Goal: Obtain resource: Obtain resource

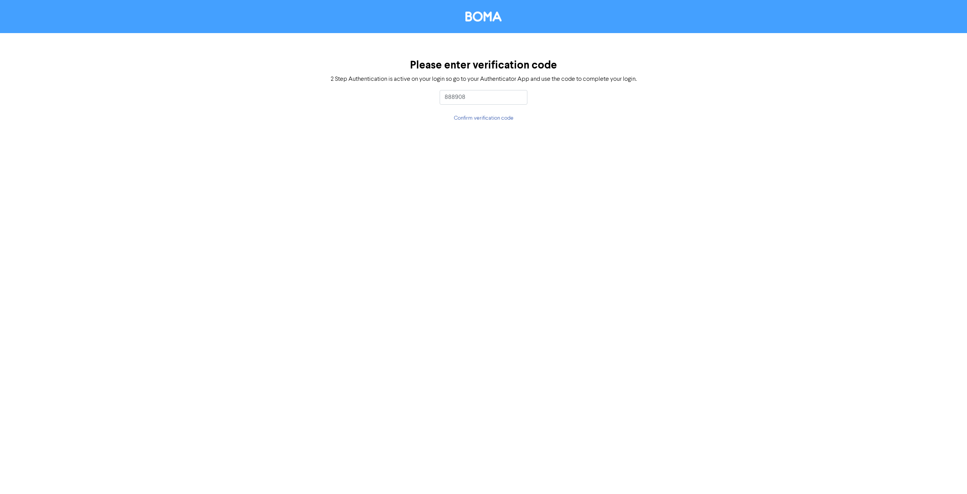
type input "888908"
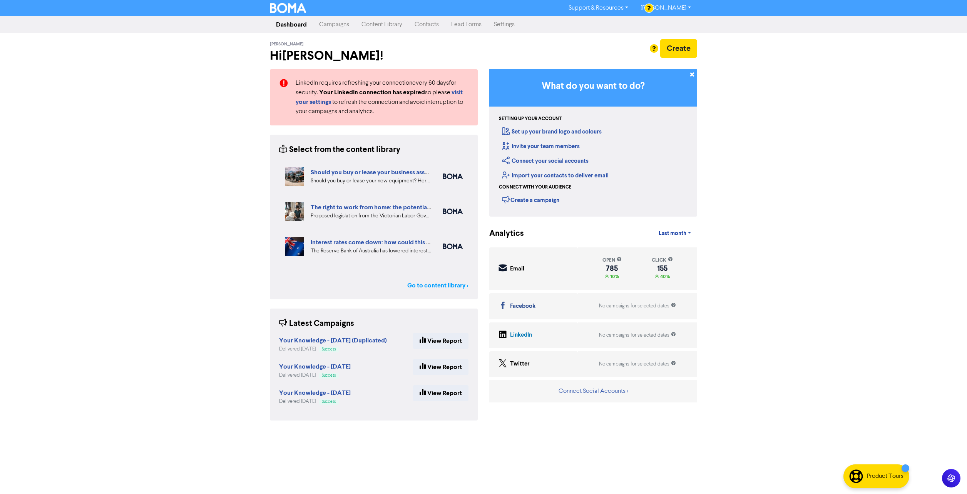
click at [423, 284] on link "Go to content library >" at bounding box center [437, 285] width 61 height 9
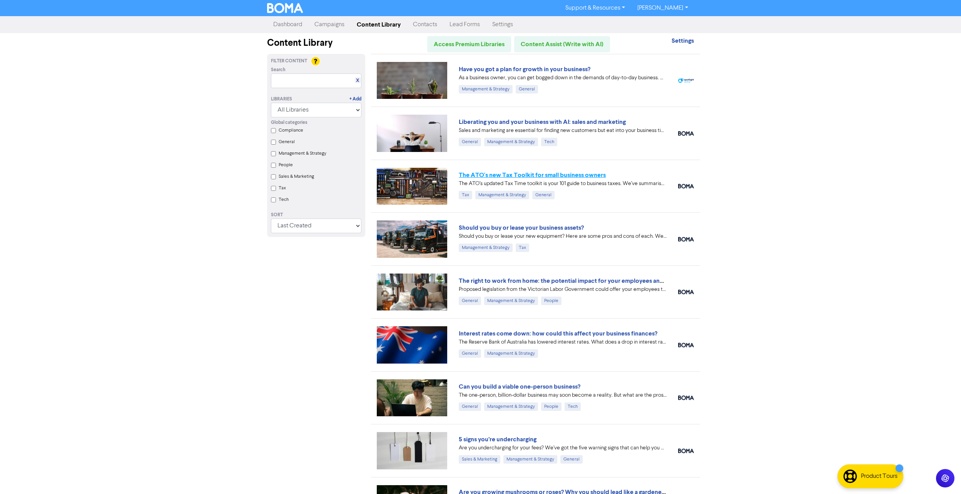
click at [563, 175] on link "The ATO's new Tax Toolkit for small business owners" at bounding box center [532, 175] width 147 height 8
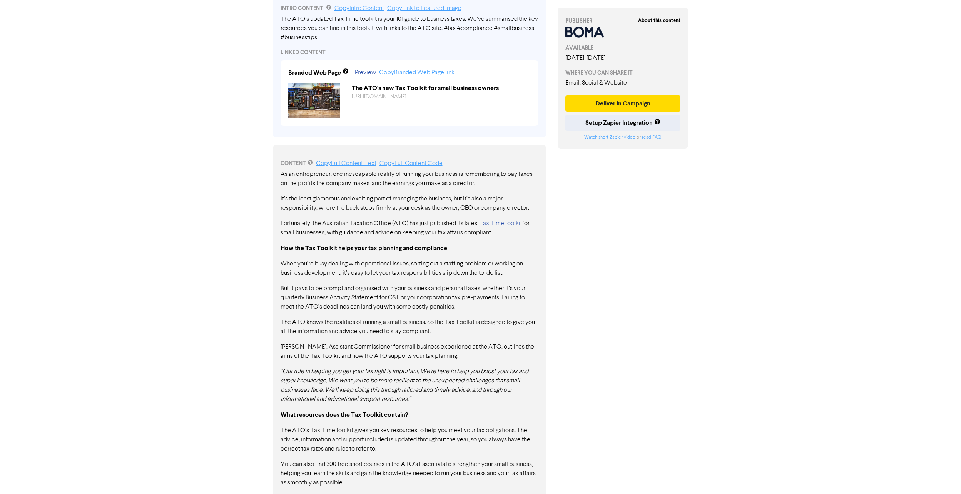
scroll to position [229, 0]
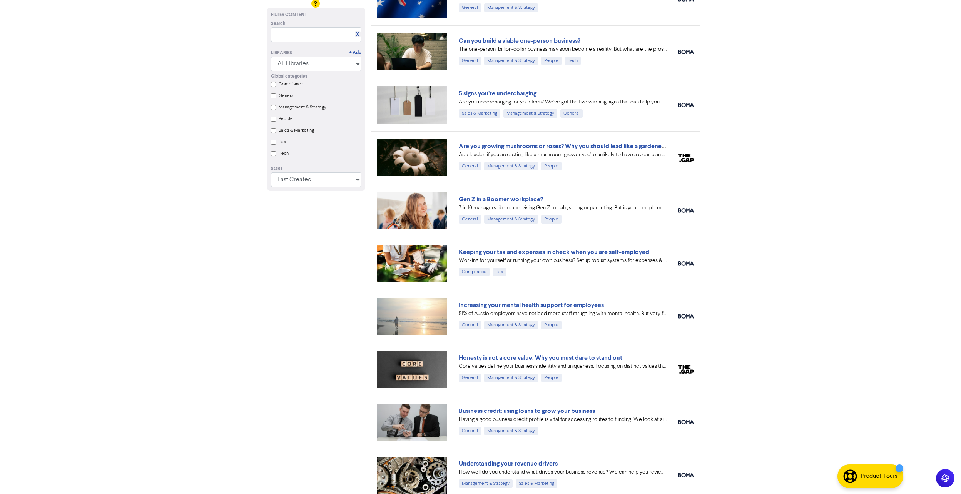
scroll to position [346, 0]
click at [585, 250] on link "Keeping your tax and expenses in check when you are self-employed" at bounding box center [554, 252] width 191 height 8
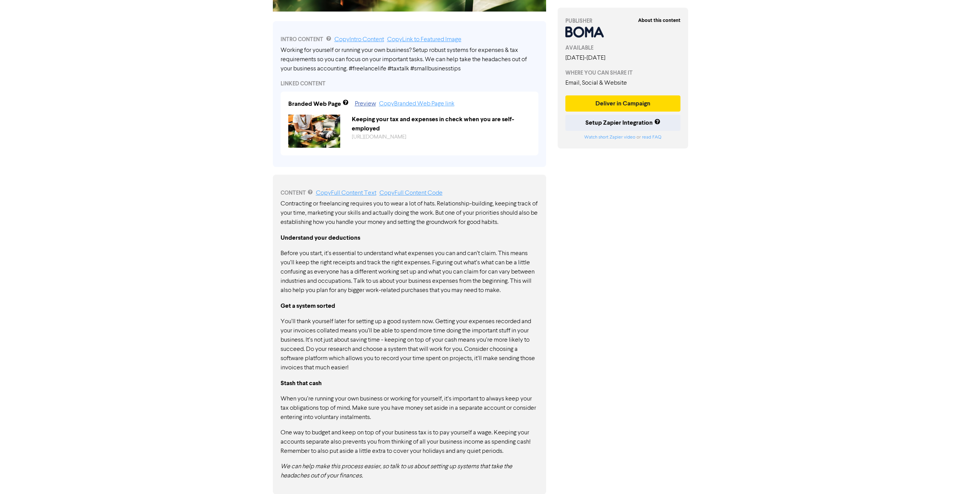
scroll to position [236, 0]
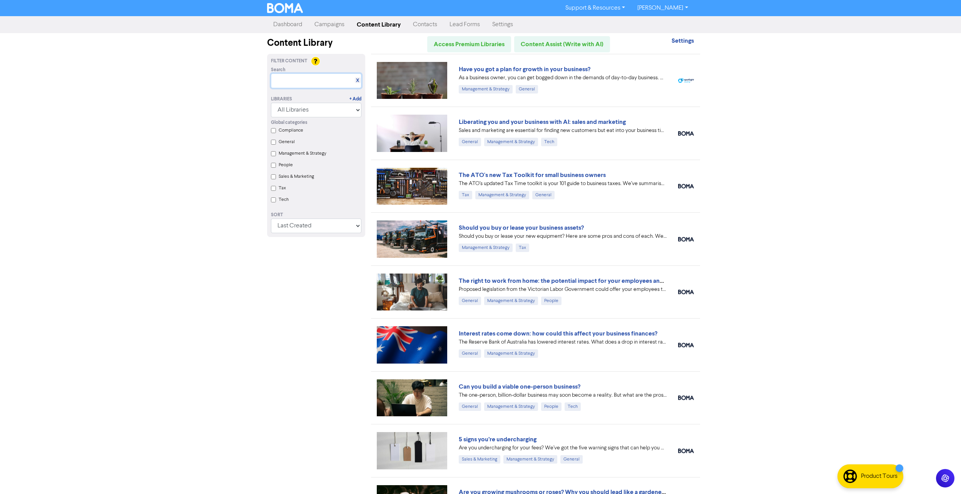
click at [288, 82] on input "text" at bounding box center [316, 81] width 90 height 15
type input "m"
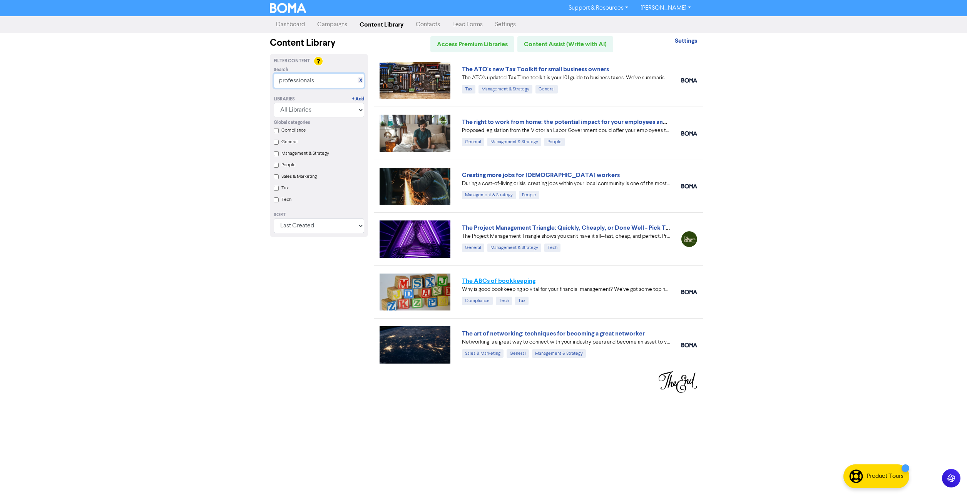
type input "professionals"
click at [520, 279] on link "The ABCs of bookkeeping" at bounding box center [499, 281] width 74 height 8
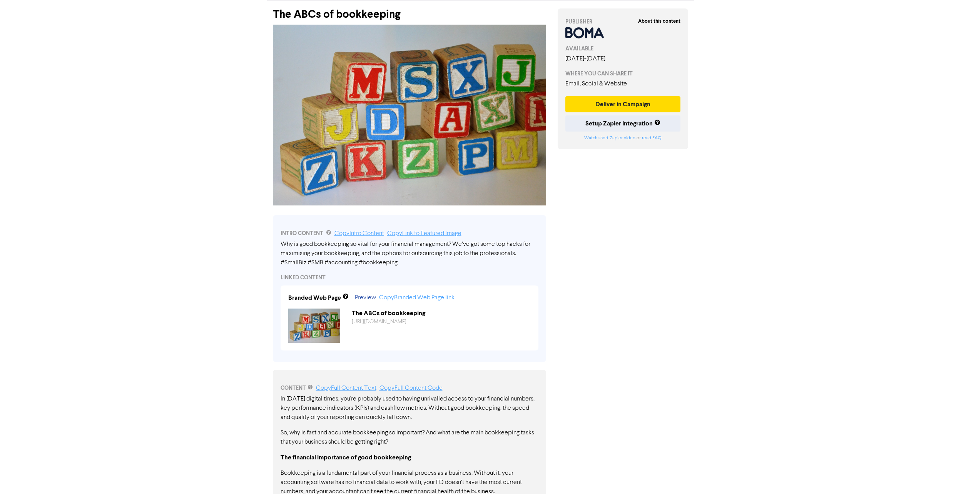
scroll to position [77, 0]
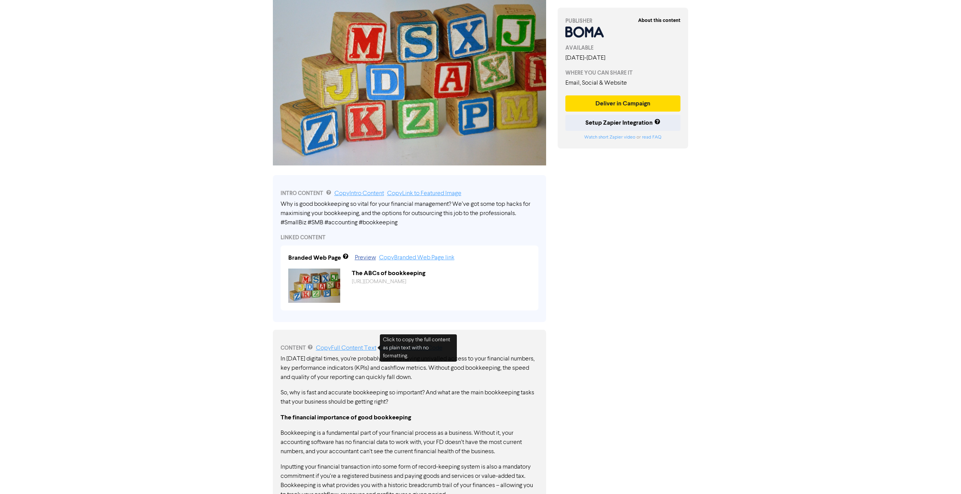
click at [361, 347] on link "Copy Full Content Text" at bounding box center [346, 348] width 60 height 6
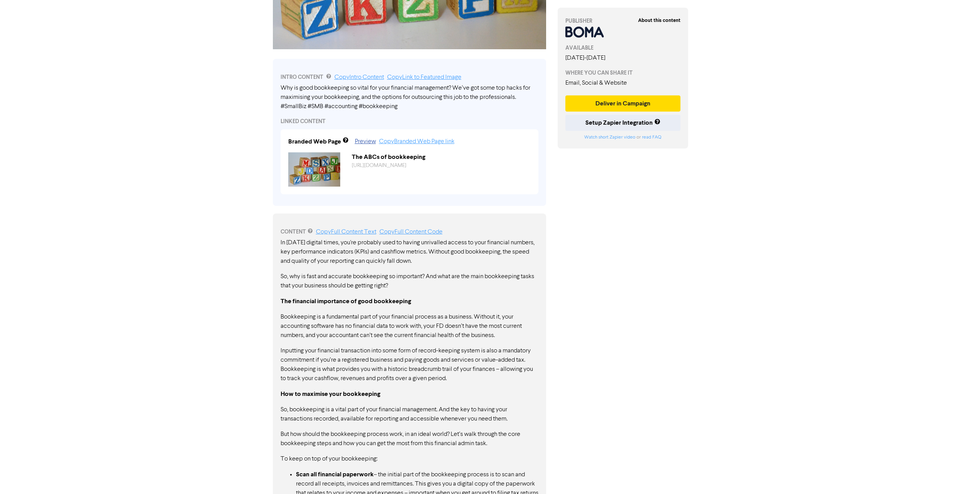
scroll to position [192, 0]
click at [356, 78] on link "Copy Intro Content" at bounding box center [360, 78] width 50 height 6
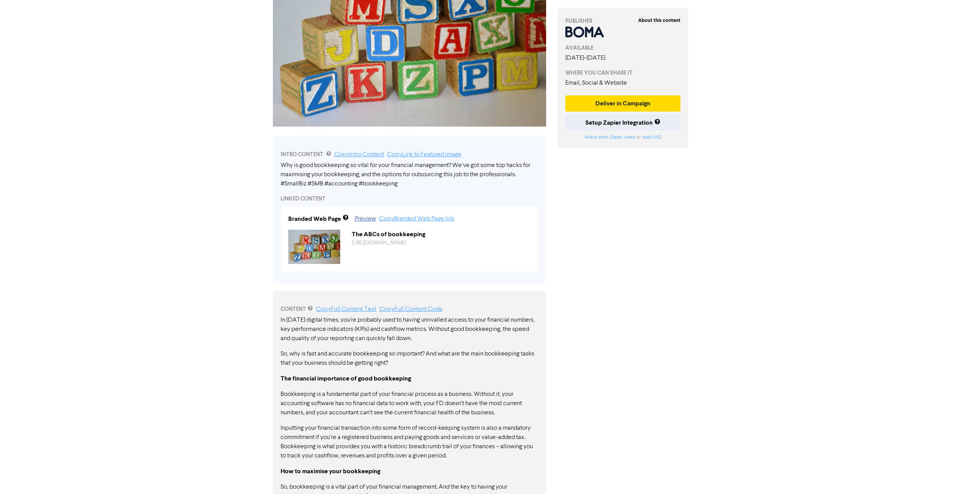
scroll to position [115, 0]
click at [367, 154] on link "Copy Intro Content" at bounding box center [360, 155] width 50 height 6
click at [360, 154] on link "Copy Intro Content" at bounding box center [360, 155] width 50 height 6
